Goal: Information Seeking & Learning: Learn about a topic

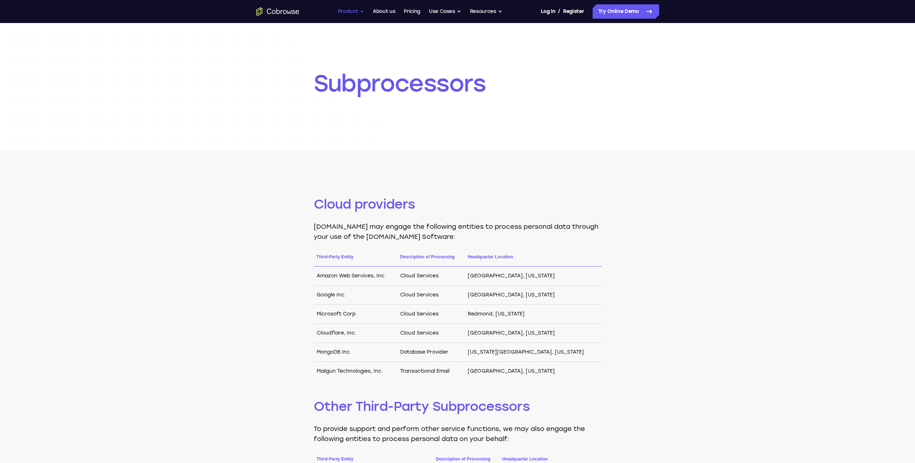
click at [353, 15] on button "Product" at bounding box center [351, 11] width 27 height 14
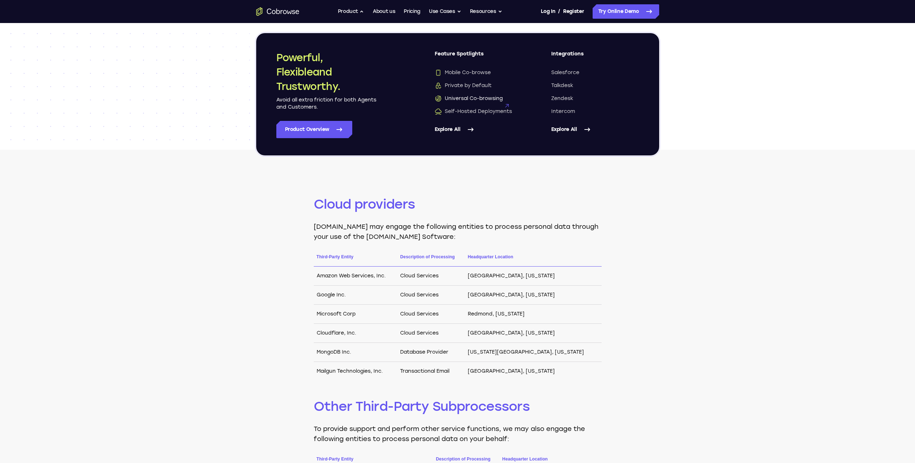
click at [481, 100] on span "Universal Co-browsing" at bounding box center [469, 98] width 68 height 7
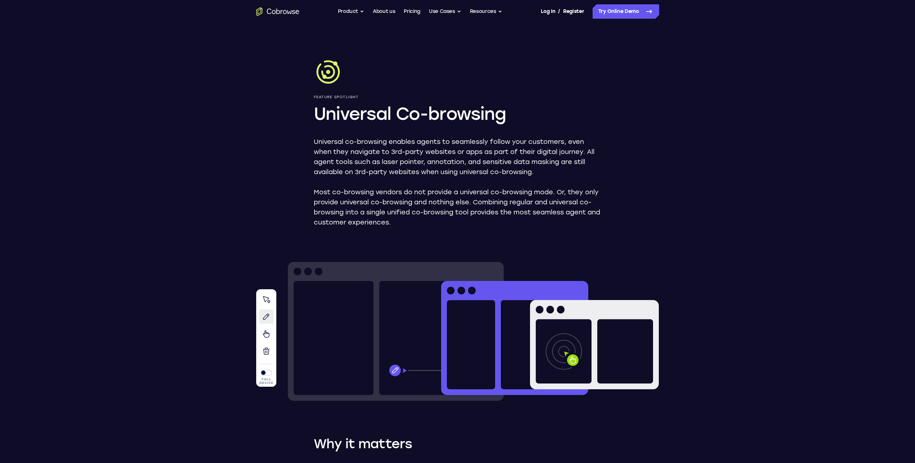
scroll to position [73, 0]
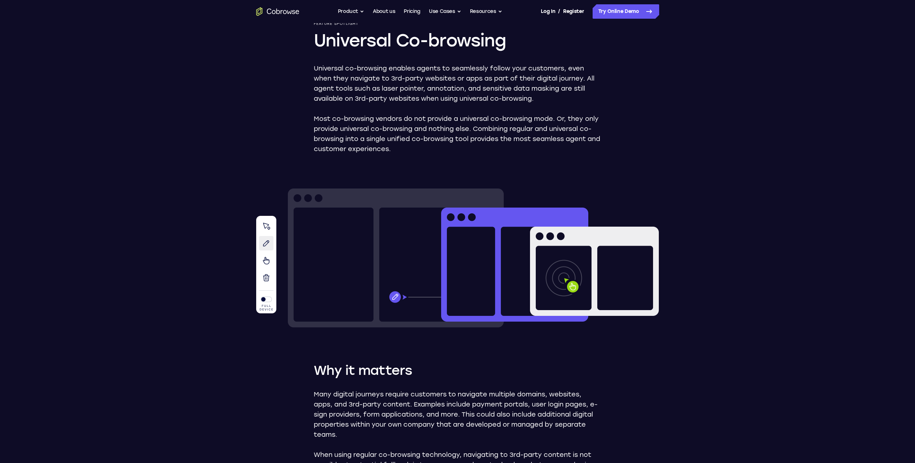
click at [267, 226] on img at bounding box center [457, 258] width 403 height 139
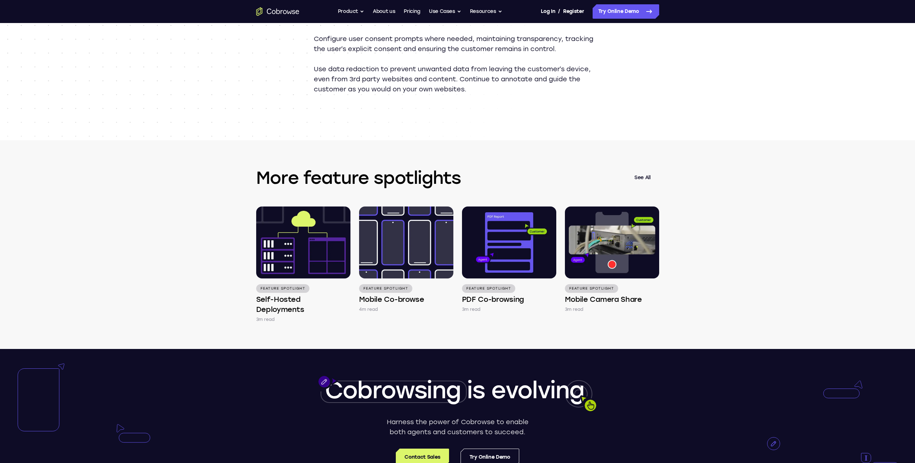
scroll to position [918, 0]
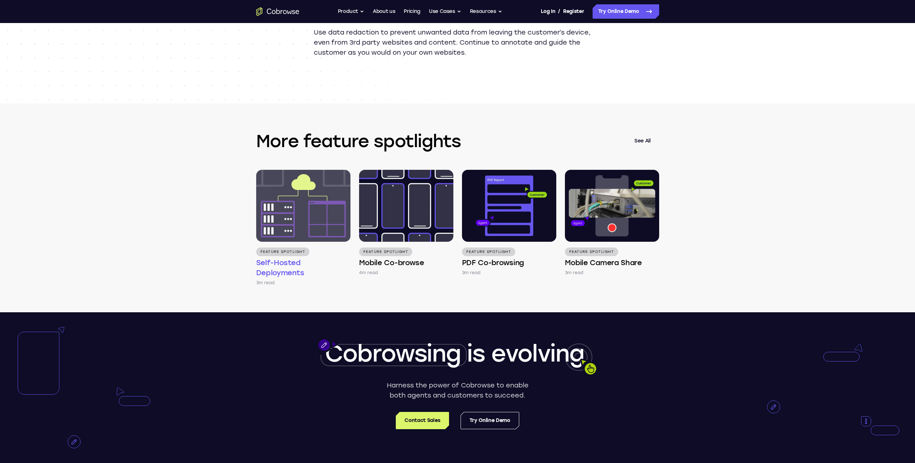
click at [313, 194] on img at bounding box center [303, 206] width 94 height 72
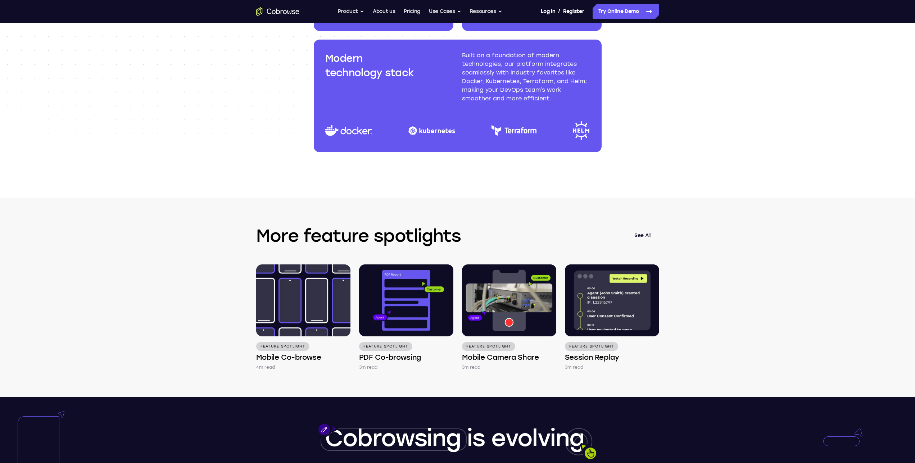
scroll to position [918, 0]
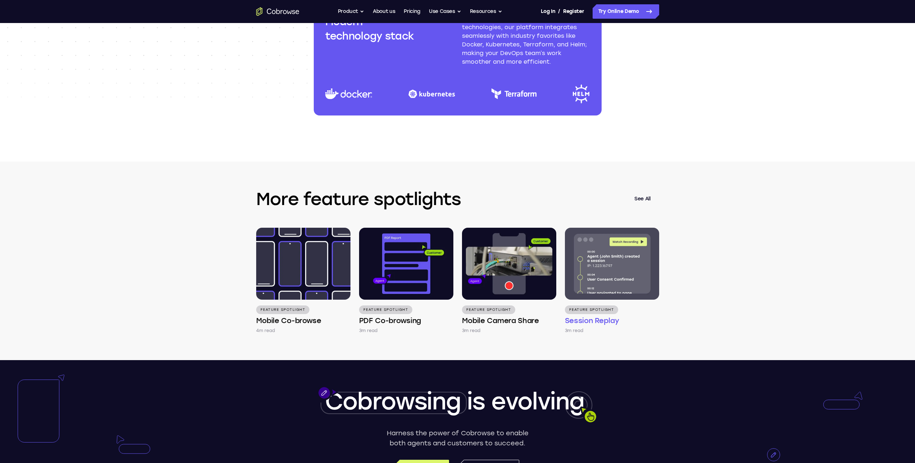
click at [612, 287] on img at bounding box center [612, 264] width 94 height 72
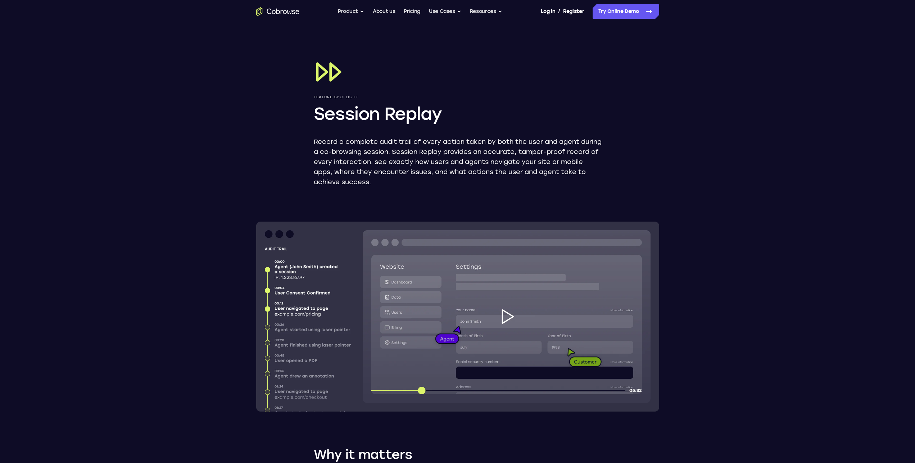
click at [509, 319] on img at bounding box center [457, 317] width 403 height 190
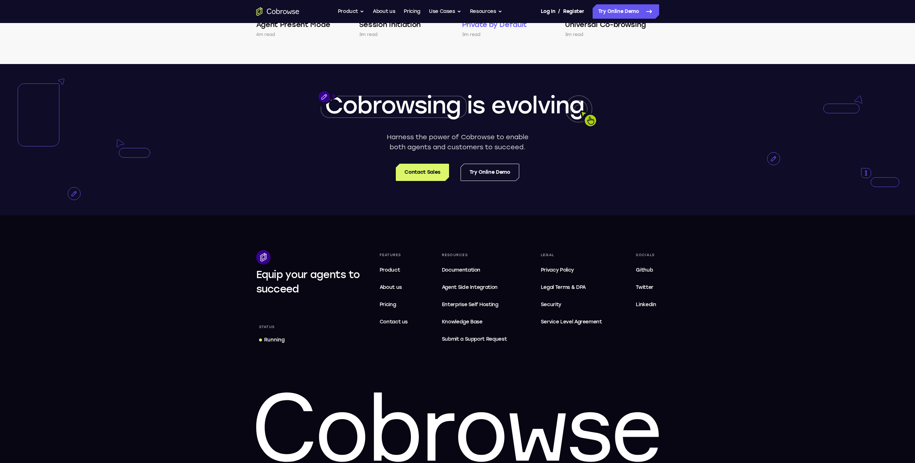
scroll to position [1392, 0]
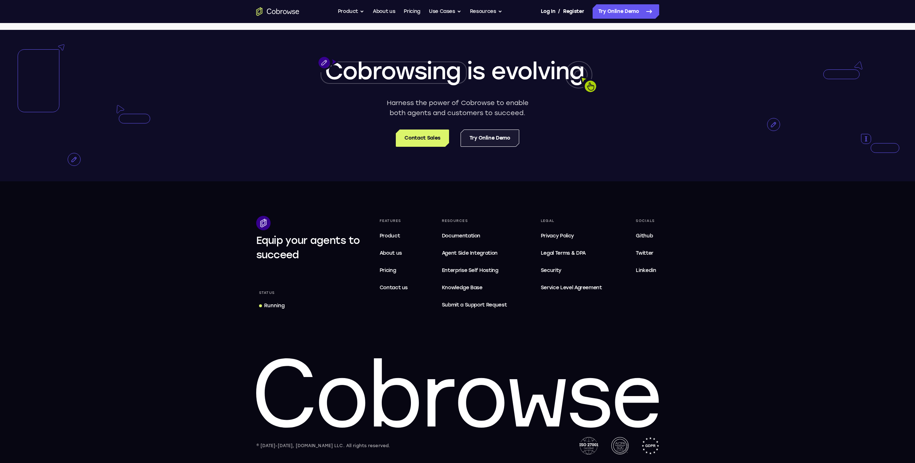
click at [492, 139] on link "Try Online Demo" at bounding box center [490, 138] width 59 height 17
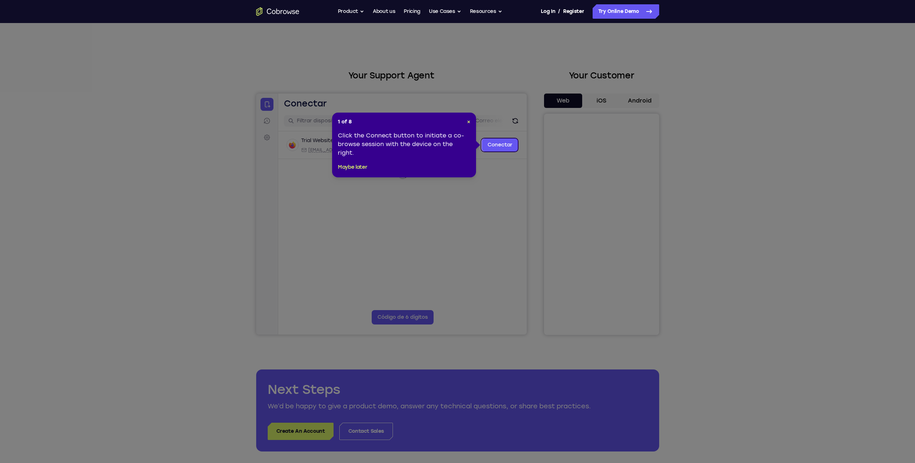
click at [456, 213] on icon at bounding box center [460, 231] width 921 height 463
click at [497, 144] on link "Conectar" at bounding box center [499, 145] width 36 height 13
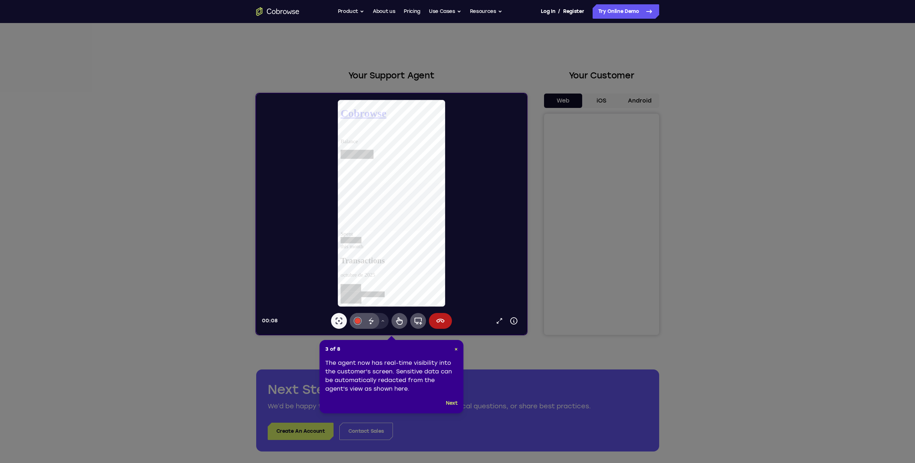
click at [637, 201] on icon at bounding box center [460, 231] width 921 height 463
drag, startPoint x: 657, startPoint y: 265, endPoint x: 656, endPoint y: 275, distance: 9.4
click at [656, 277] on icon at bounding box center [460, 231] width 921 height 463
drag, startPoint x: 657, startPoint y: 263, endPoint x: 657, endPoint y: 278, distance: 14.4
click at [657, 278] on icon at bounding box center [460, 231] width 921 height 463
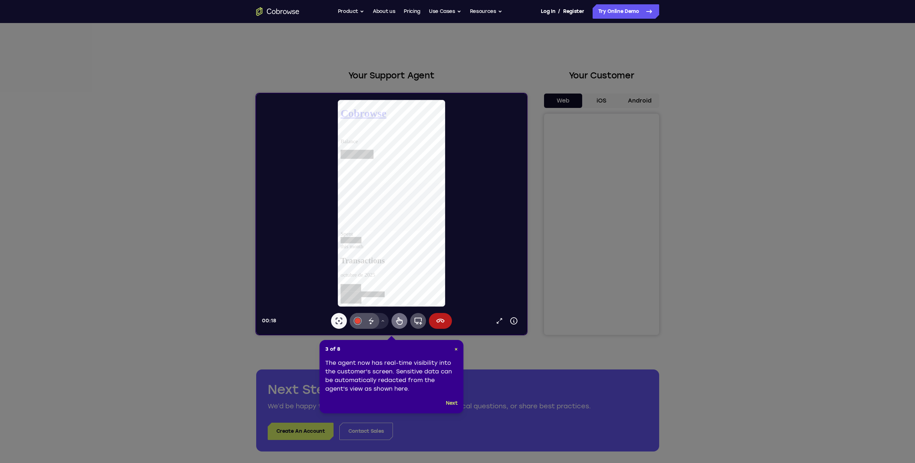
click at [400, 325] on icon at bounding box center [399, 321] width 9 height 9
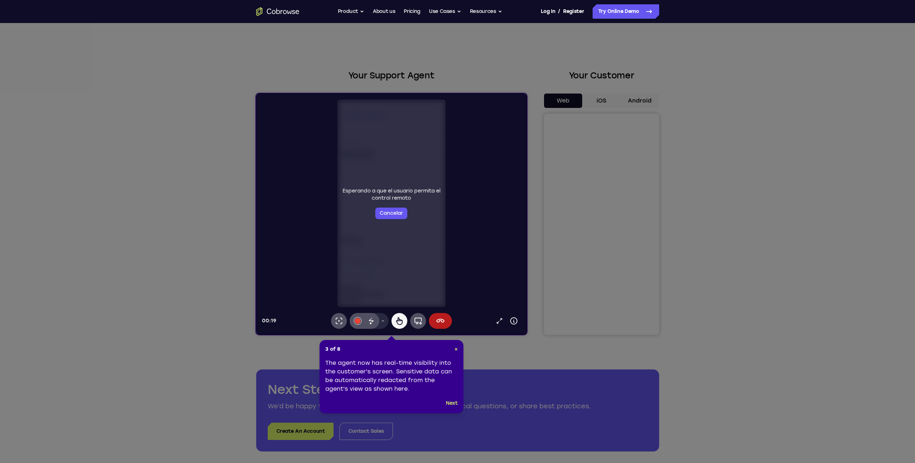
click at [635, 257] on icon at bounding box center [460, 231] width 921 height 463
click at [633, 254] on icon at bounding box center [460, 231] width 921 height 463
click at [629, 254] on icon at bounding box center [460, 231] width 921 height 463
click at [454, 402] on button "Next" at bounding box center [452, 403] width 12 height 9
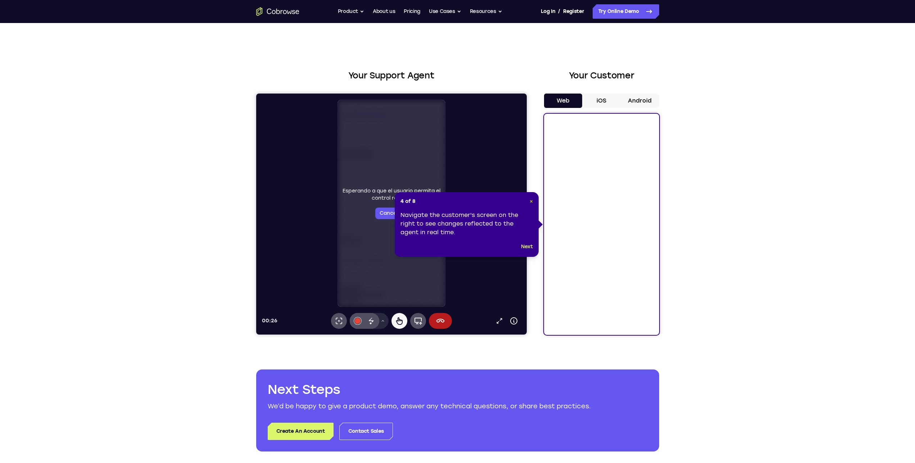
click at [530, 200] on span "×" at bounding box center [531, 201] width 3 height 6
